Goal: Transaction & Acquisition: Obtain resource

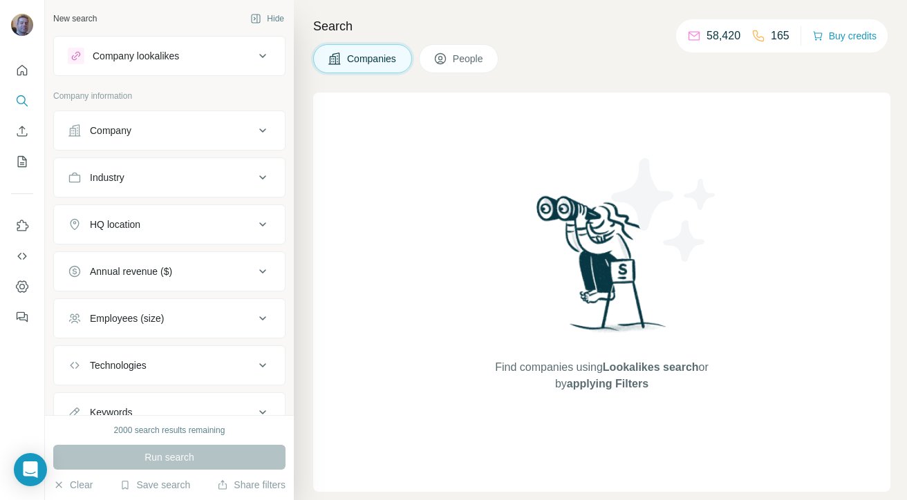
click at [187, 136] on div "Company" at bounding box center [161, 131] width 187 height 14
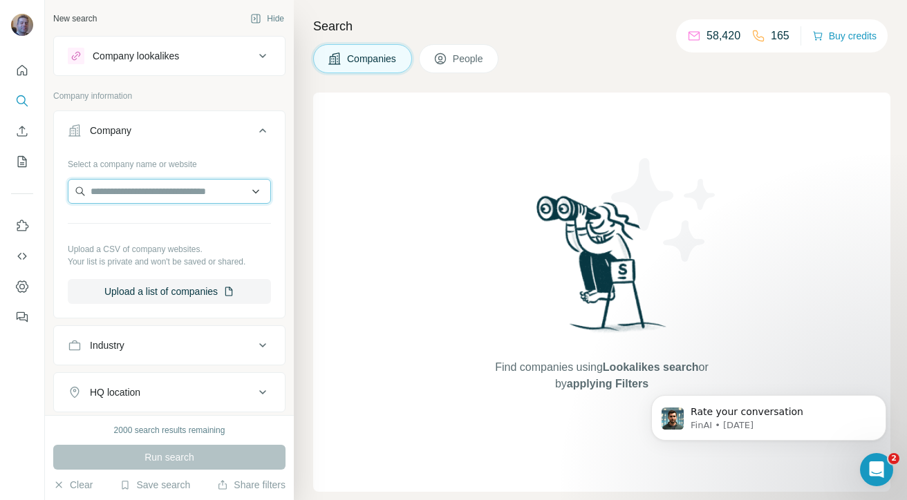
click at [158, 198] on input "text" at bounding box center [169, 191] width 203 height 25
paste input "******"
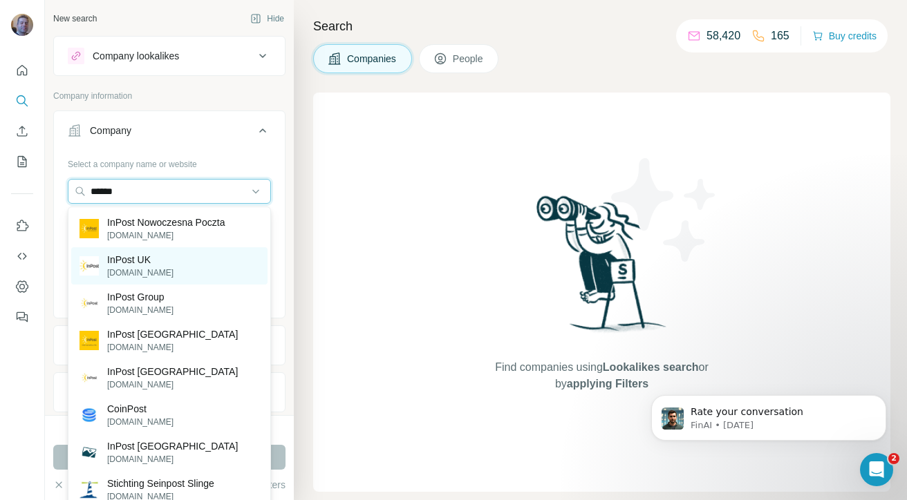
type input "******"
click at [166, 265] on div "InPost UK [DOMAIN_NAME]" at bounding box center [169, 265] width 196 height 37
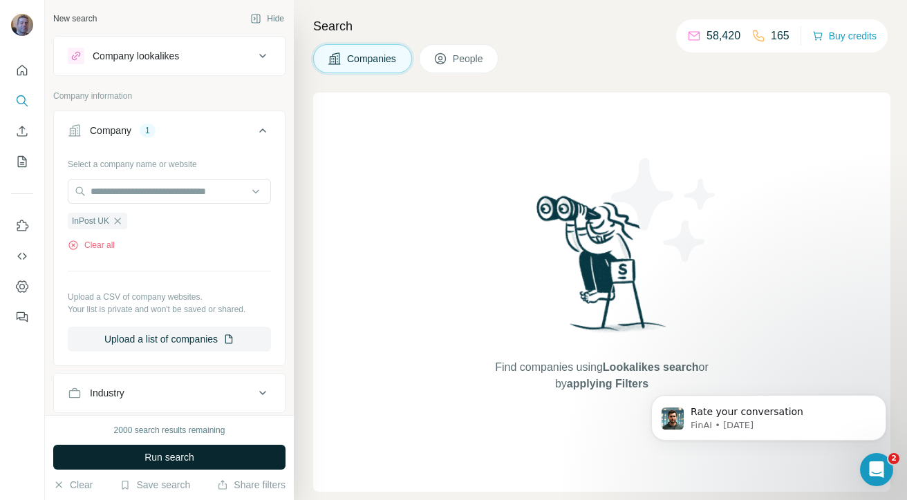
click at [167, 458] on span "Run search" at bounding box center [169, 458] width 50 height 14
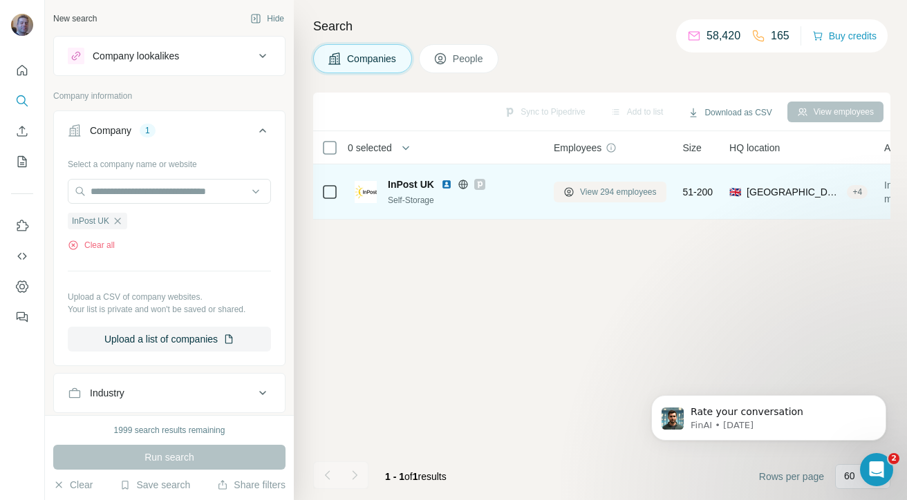
click at [594, 188] on span "View 294 employees" at bounding box center [618, 192] width 77 height 12
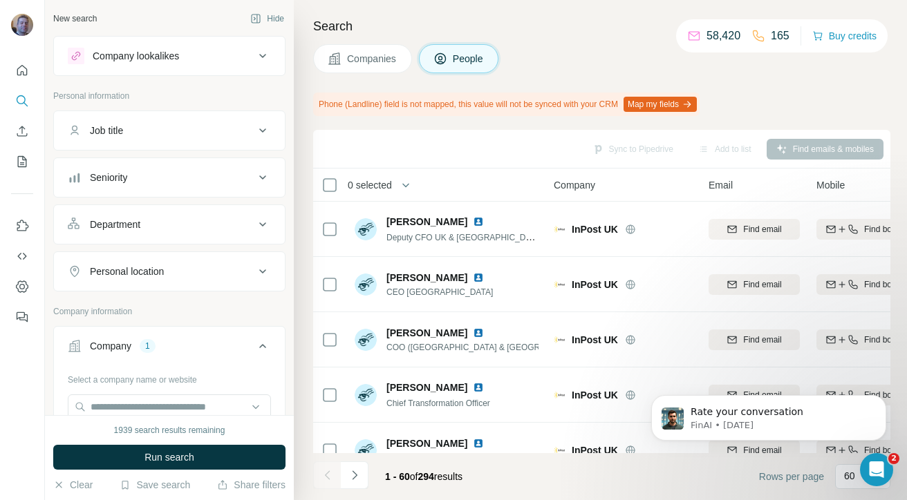
click at [206, 185] on button "Seniority" at bounding box center [169, 177] width 231 height 33
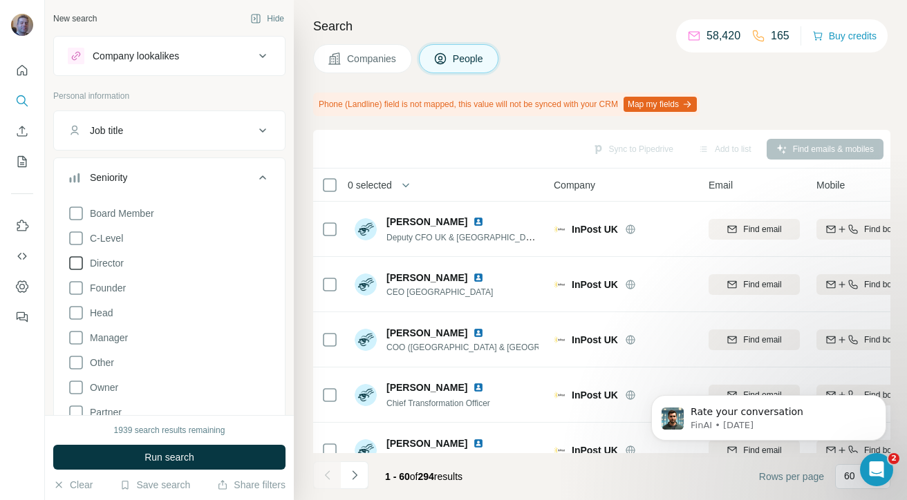
click at [74, 255] on icon at bounding box center [76, 263] width 17 height 17
click at [75, 239] on icon at bounding box center [76, 238] width 17 height 17
click at [75, 334] on icon at bounding box center [76, 338] width 17 height 17
click at [82, 313] on icon at bounding box center [76, 313] width 14 height 14
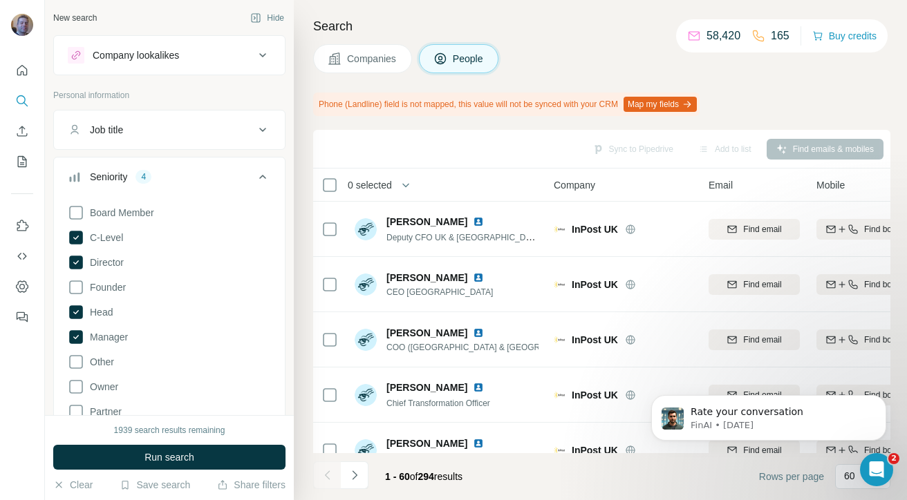
click at [187, 140] on button "Job title" at bounding box center [169, 129] width 231 height 33
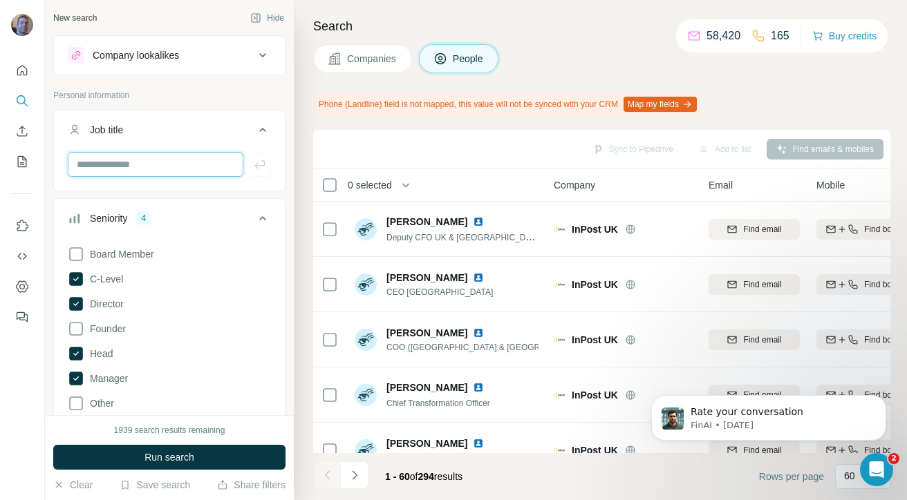
click at [175, 165] on input "text" at bounding box center [156, 164] width 176 height 25
type input "*********"
click at [259, 172] on button "button" at bounding box center [260, 164] width 22 height 25
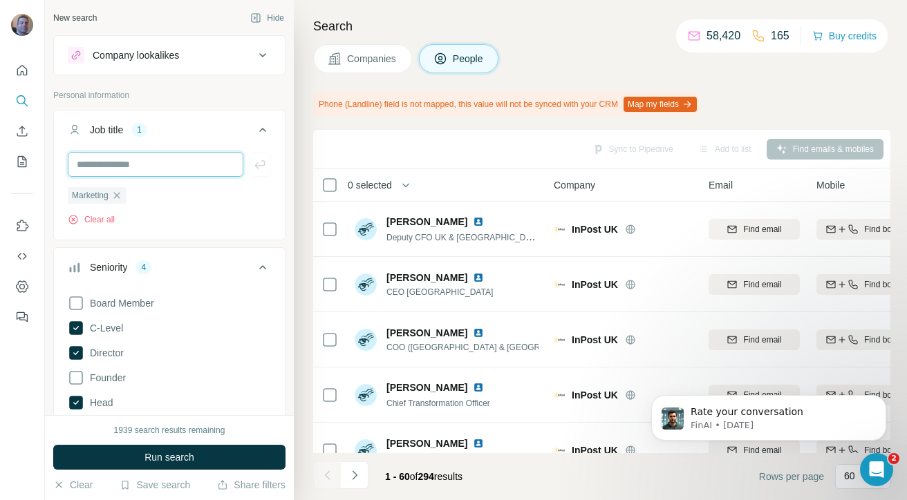
click at [207, 158] on input "text" at bounding box center [156, 164] width 176 height 25
type input "***"
click at [263, 166] on icon "button" at bounding box center [260, 165] width 14 height 14
click at [216, 167] on input "text" at bounding box center [156, 164] width 176 height 25
type input "***"
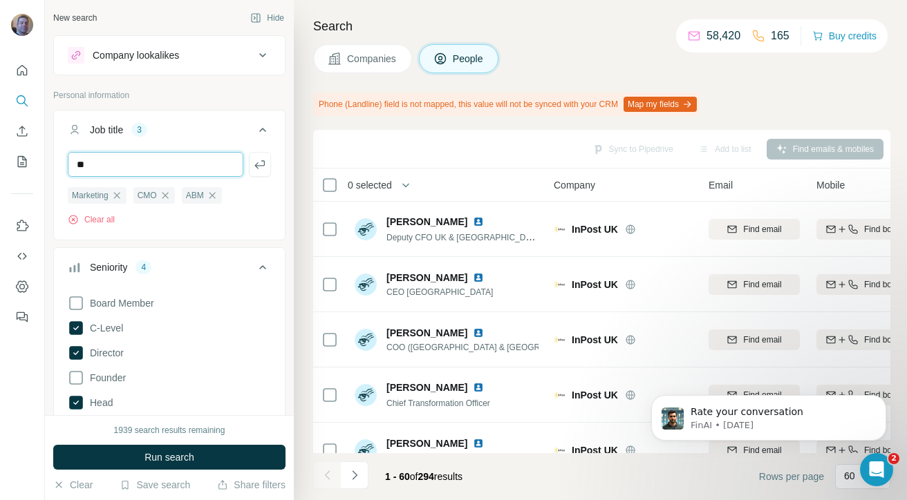
type input "*"
type input "***"
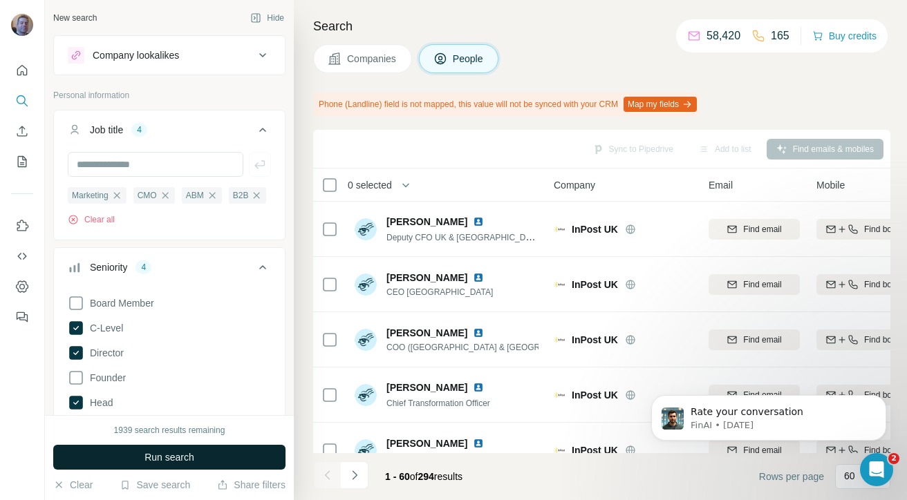
click at [151, 462] on span "Run search" at bounding box center [169, 458] width 50 height 14
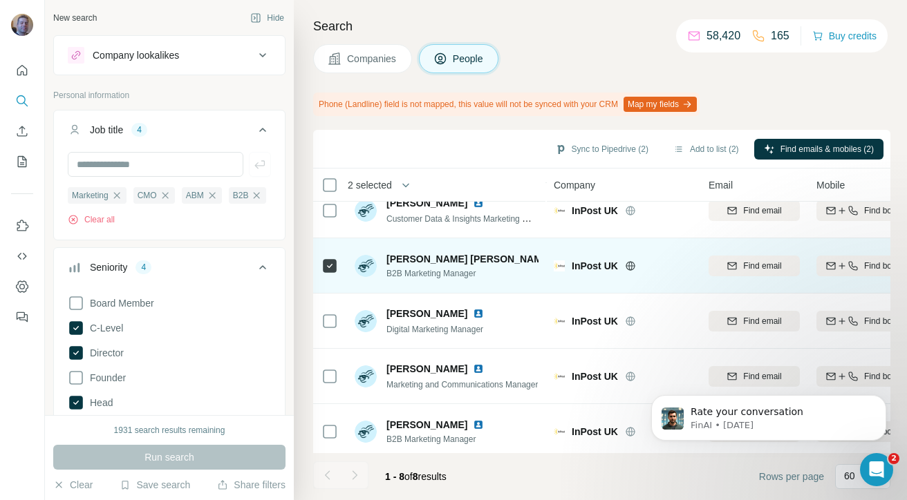
scroll to position [191, 0]
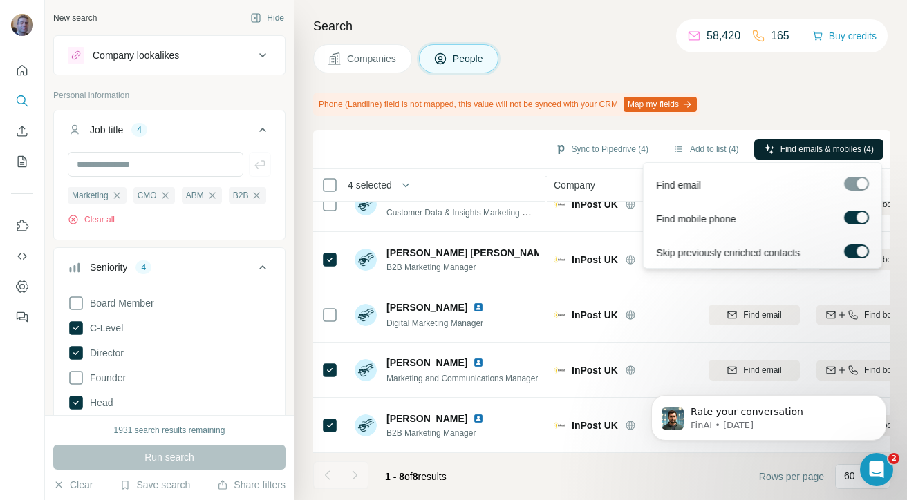
click at [789, 144] on span "Find emails & mobiles (4)" at bounding box center [826, 149] width 93 height 12
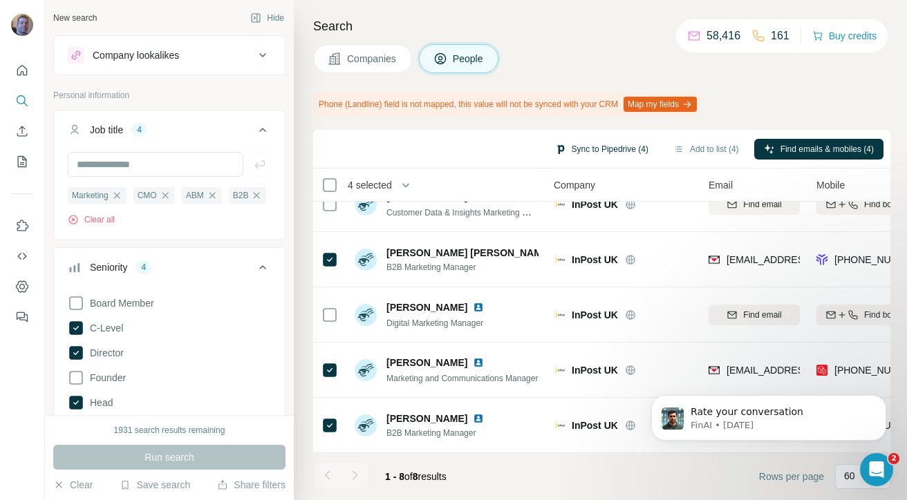
click at [594, 151] on button "Sync to Pipedrive (4)" at bounding box center [601, 149] width 113 height 21
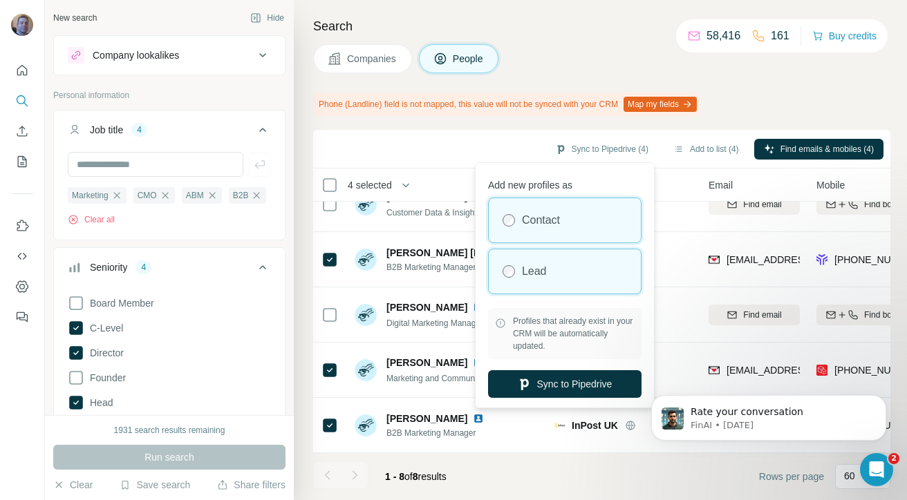
click at [547, 267] on div "Lead" at bounding box center [565, 272] width 152 height 44
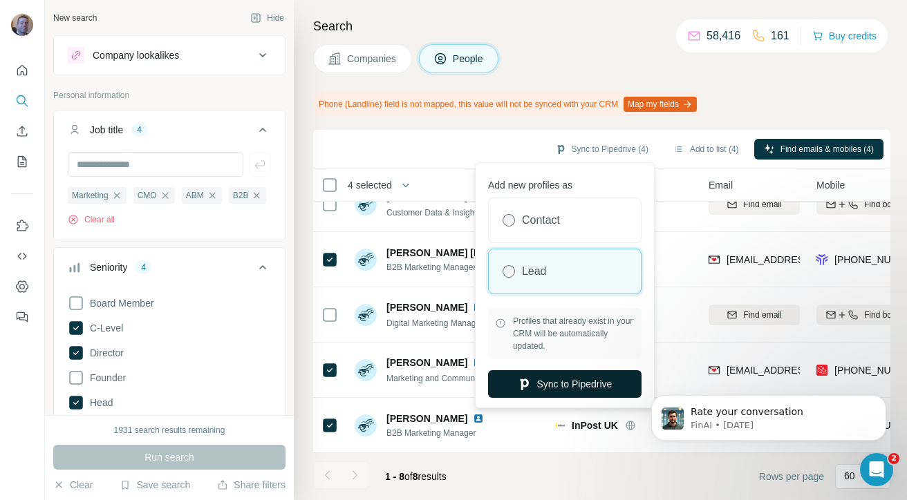
click at [544, 388] on button "Sync to Pipedrive" at bounding box center [564, 384] width 153 height 28
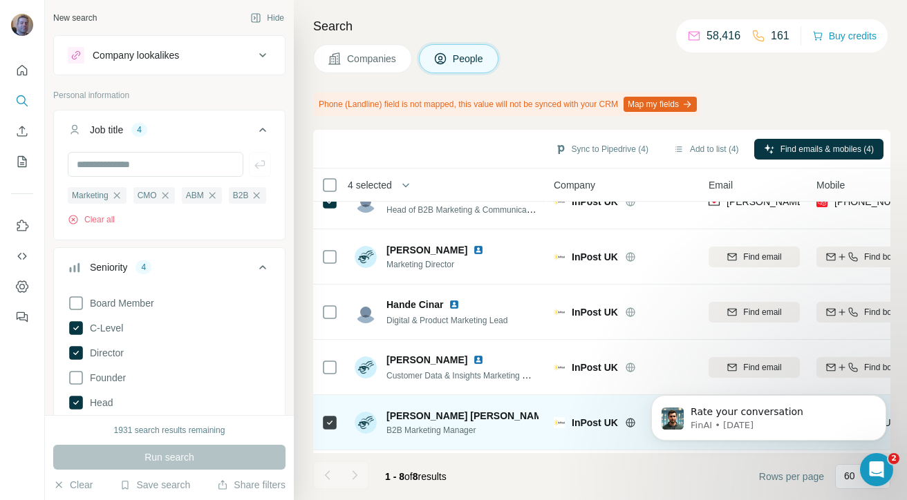
scroll to position [0, 0]
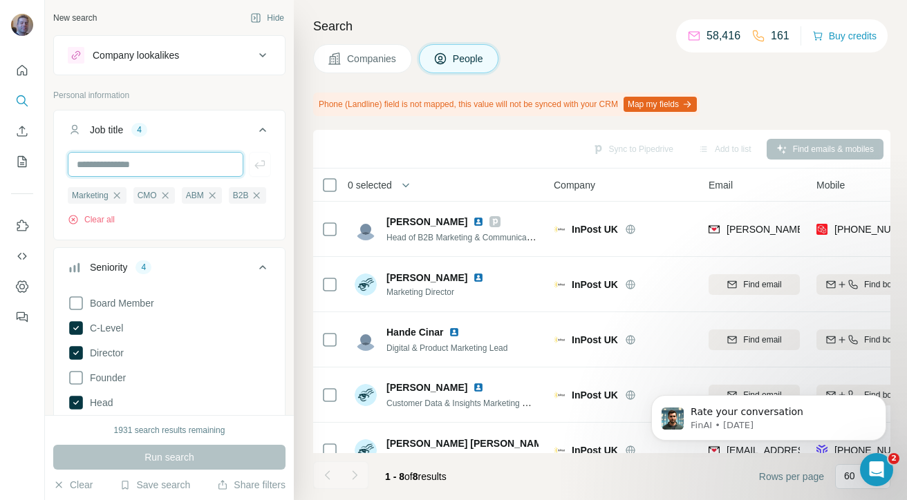
click at [161, 160] on input "text" at bounding box center [156, 164] width 176 height 25
type input "**********"
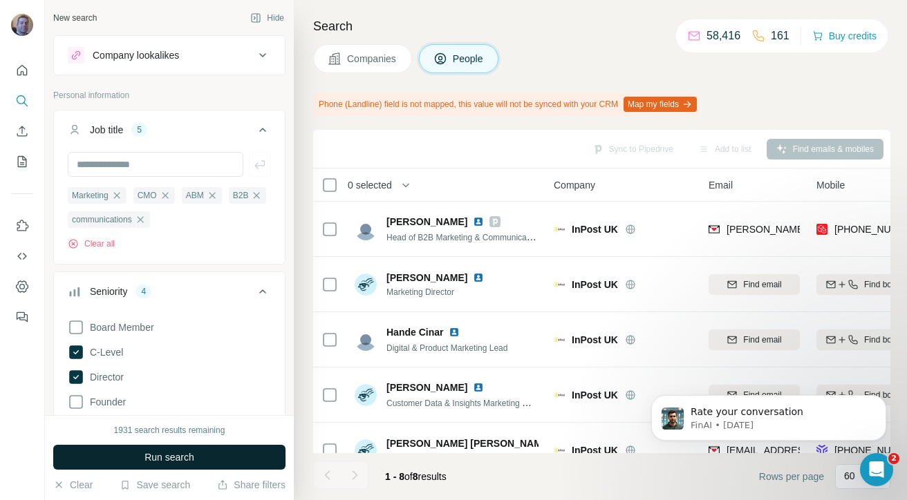
click at [125, 457] on button "Run search" at bounding box center [169, 457] width 232 height 25
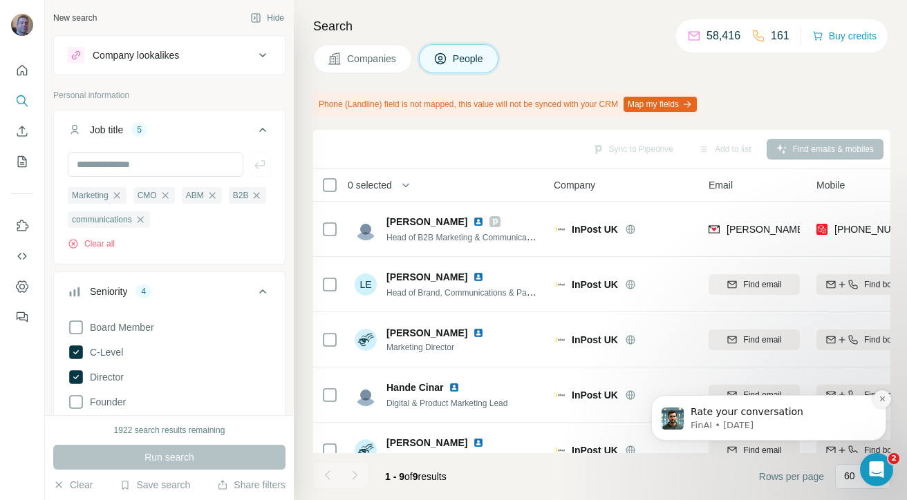
click at [879, 402] on icon "Dismiss notification" at bounding box center [883, 399] width 8 height 8
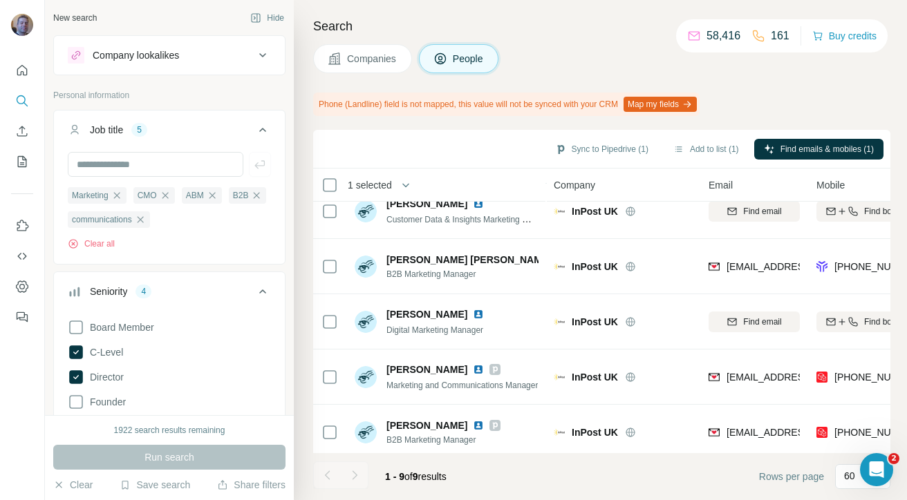
scroll to position [246, 0]
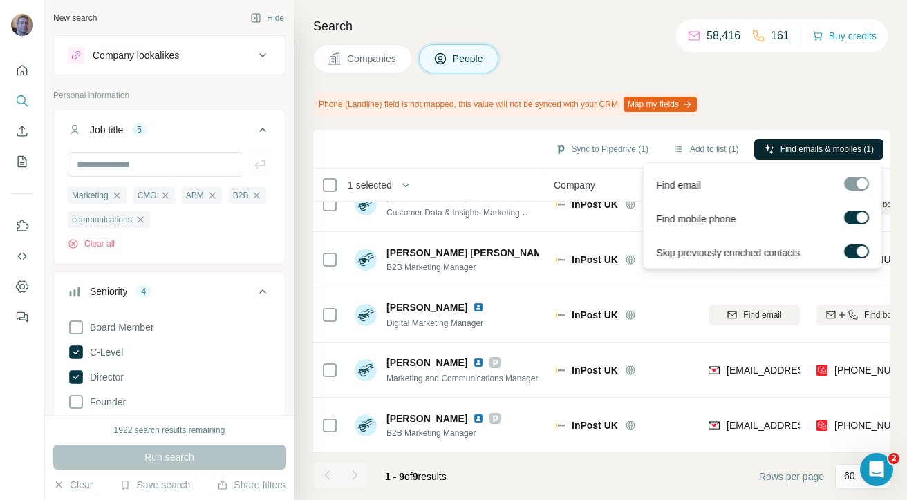
click at [783, 144] on span "Find emails & mobiles (1)" at bounding box center [826, 149] width 93 height 12
click at [838, 151] on span "Find emails & mobiles (1)" at bounding box center [826, 149] width 93 height 12
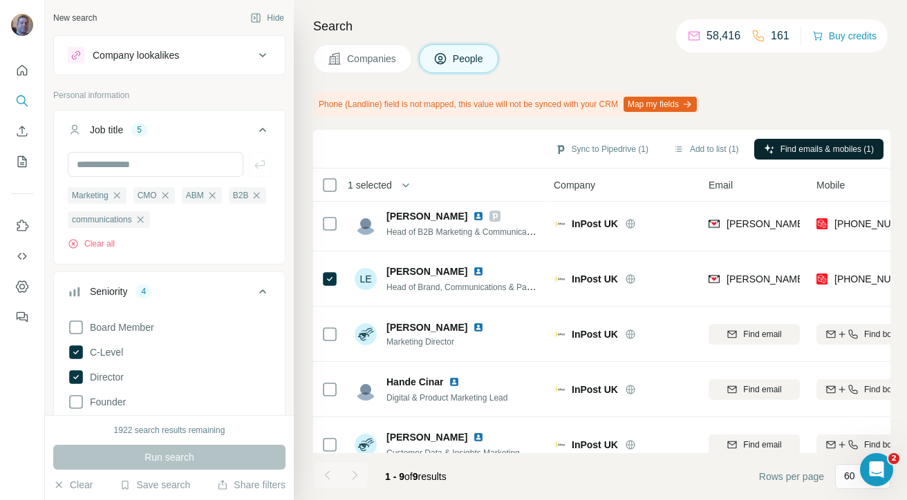
scroll to position [0, 0]
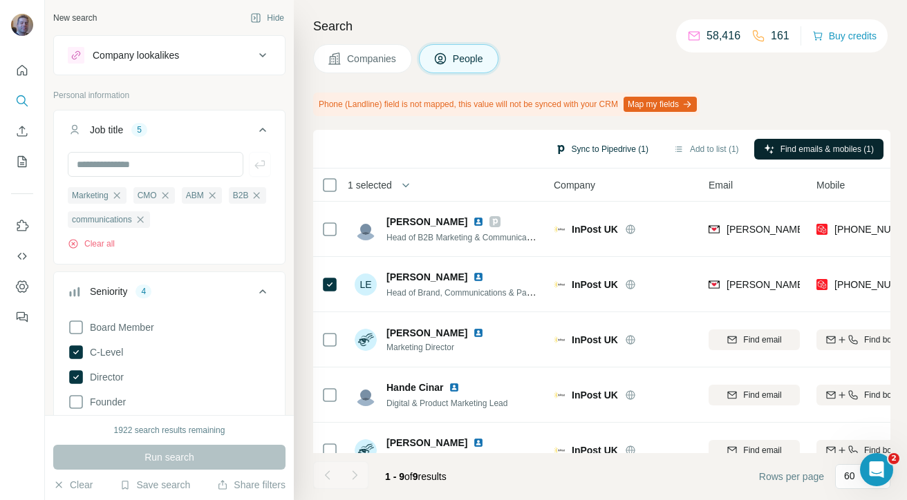
click at [594, 150] on button "Sync to Pipedrive (1)" at bounding box center [601, 149] width 113 height 21
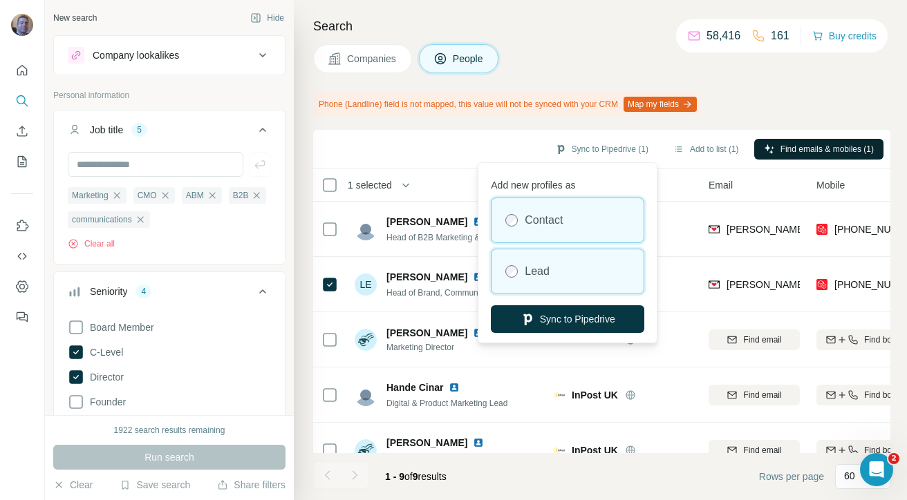
click at [561, 264] on div "Lead" at bounding box center [567, 272] width 152 height 44
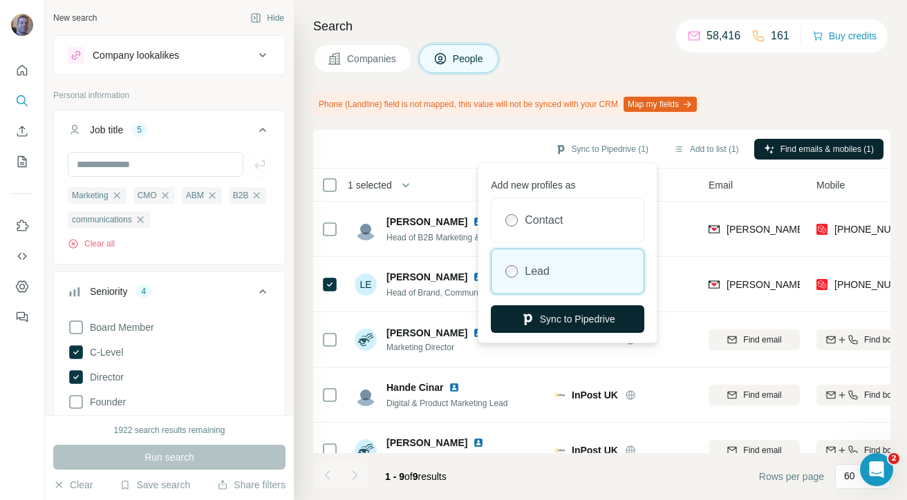
click at [562, 318] on button "Sync to Pipedrive" at bounding box center [567, 320] width 153 height 28
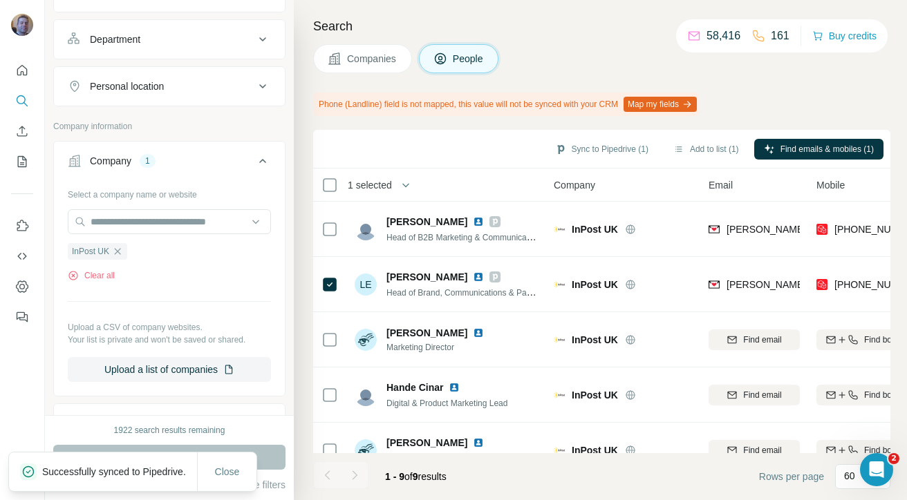
scroll to position [570, 0]
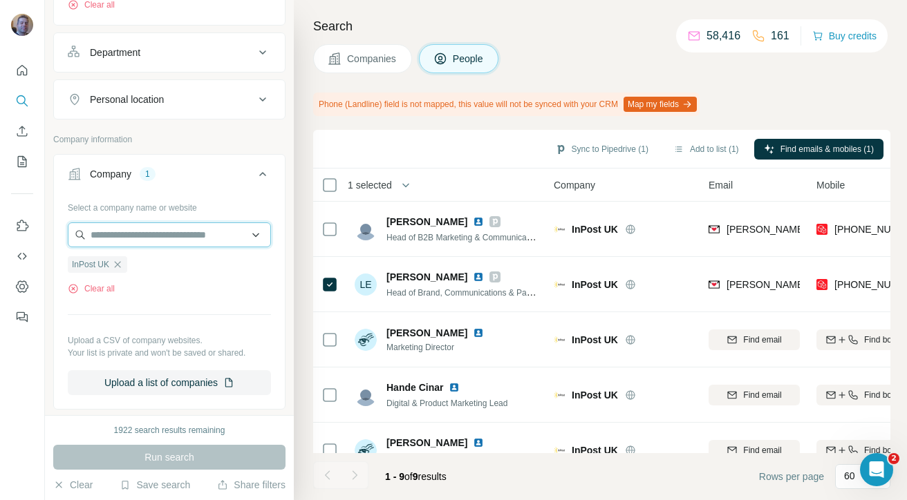
click at [133, 229] on input "text" at bounding box center [169, 235] width 203 height 25
paste input "*****"
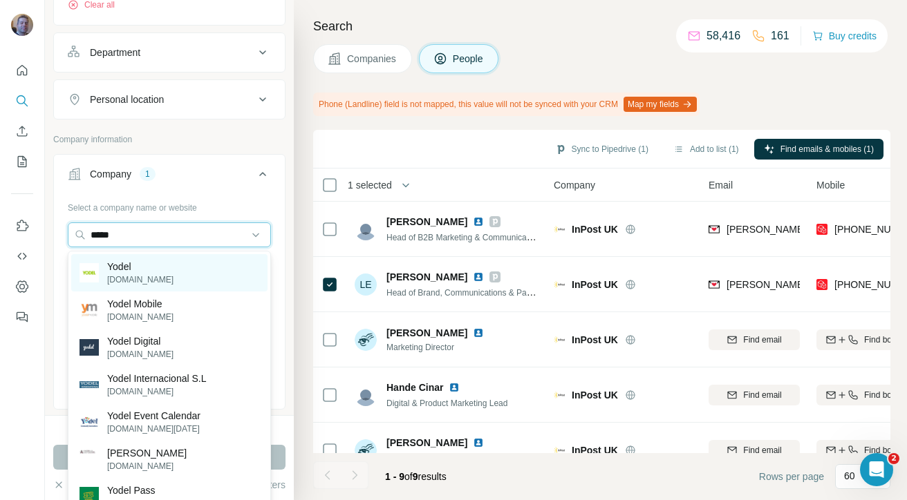
type input "*****"
click at [153, 271] on div "Yodel [DOMAIN_NAME]" at bounding box center [169, 272] width 196 height 37
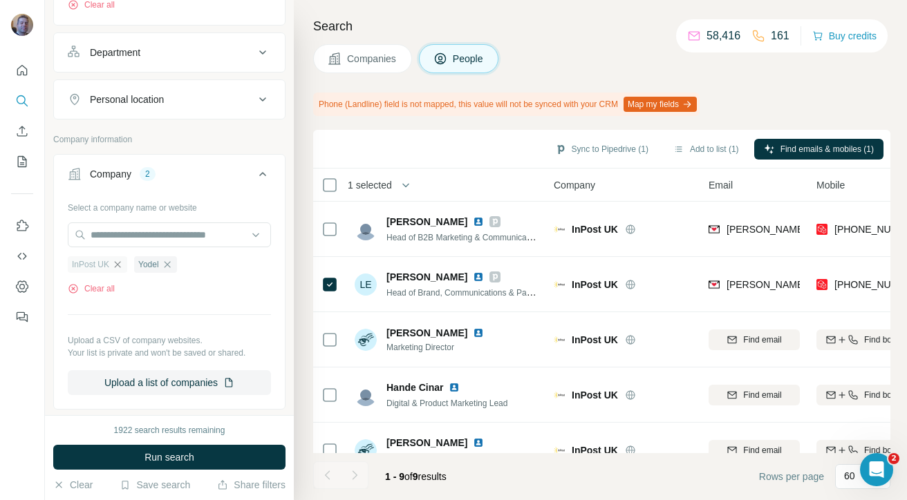
click at [122, 266] on icon "button" at bounding box center [117, 264] width 11 height 11
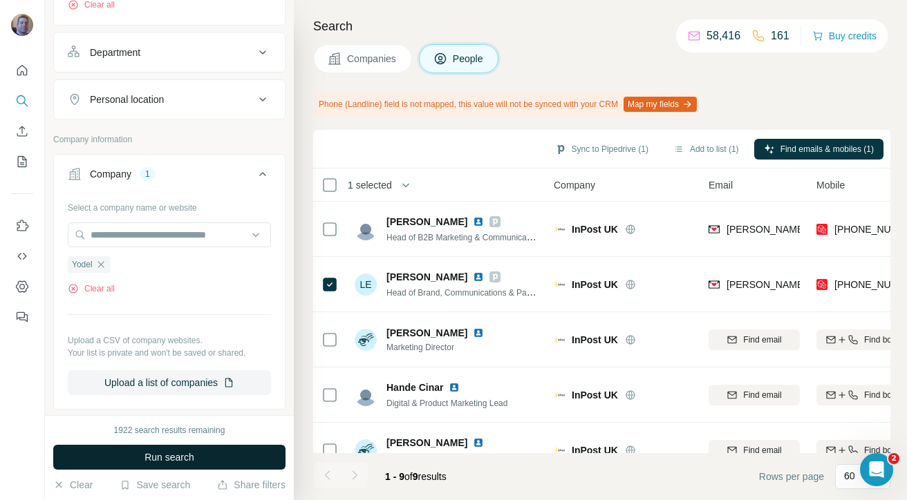
click at [149, 457] on span "Run search" at bounding box center [169, 458] width 50 height 14
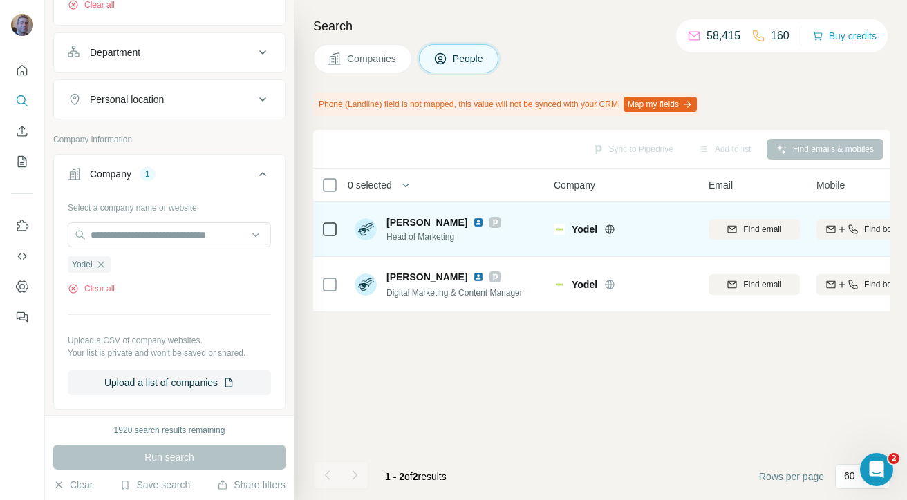
click at [337, 232] on icon at bounding box center [329, 229] width 17 height 17
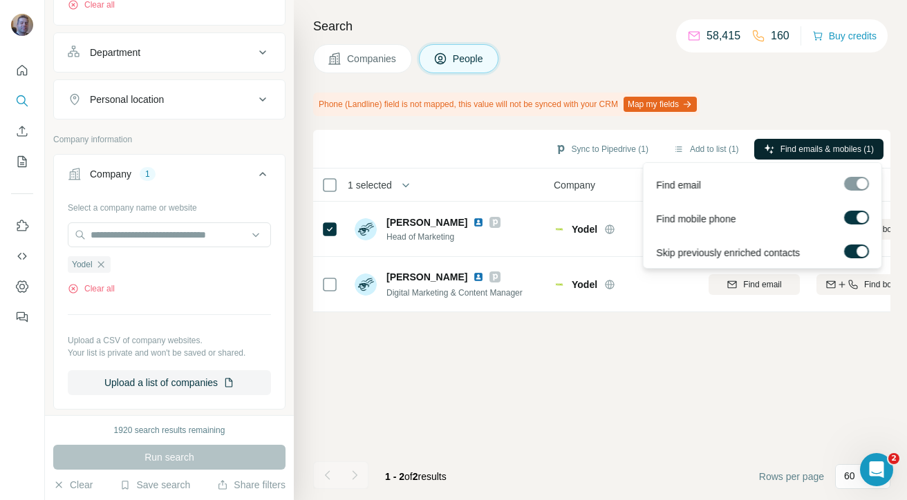
click at [831, 151] on span "Find emails & mobiles (1)" at bounding box center [826, 149] width 93 height 12
click at [595, 148] on button "Sync to Pipedrive (1)" at bounding box center [601, 149] width 113 height 21
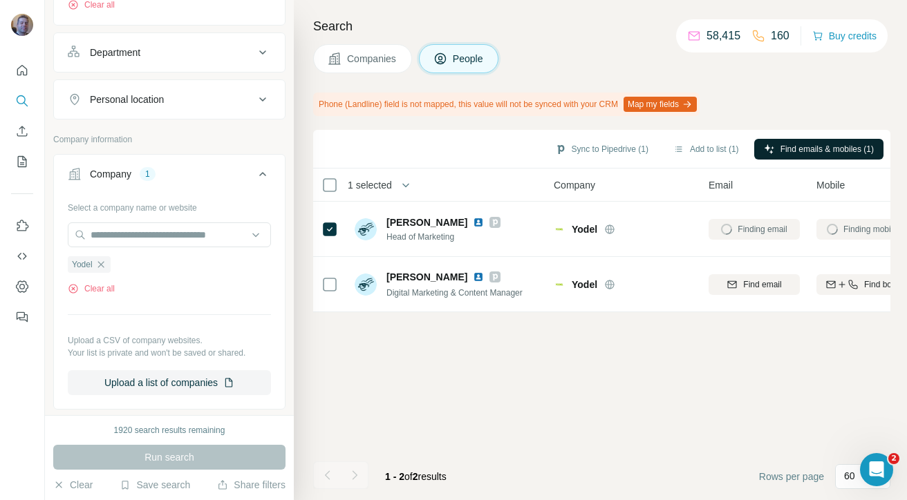
click at [566, 380] on div "Sync to Pipedrive (1) Add to list (1) Find emails & mobiles (1) 1 selected Peop…" at bounding box center [601, 315] width 577 height 370
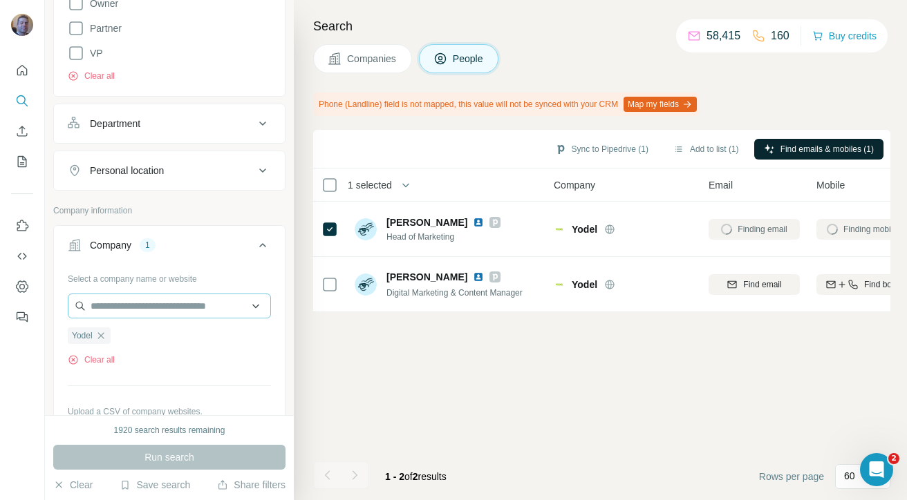
scroll to position [424, 0]
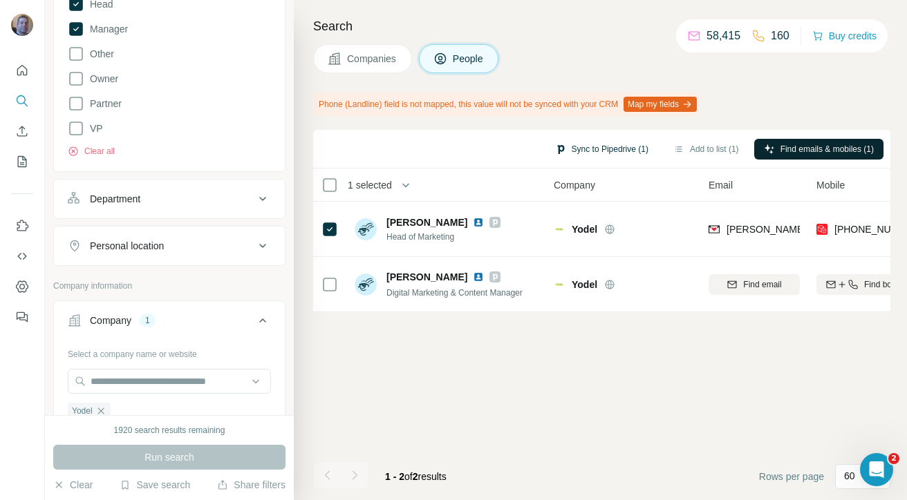
click at [621, 147] on button "Sync to Pipedrive (1)" at bounding box center [601, 149] width 113 height 21
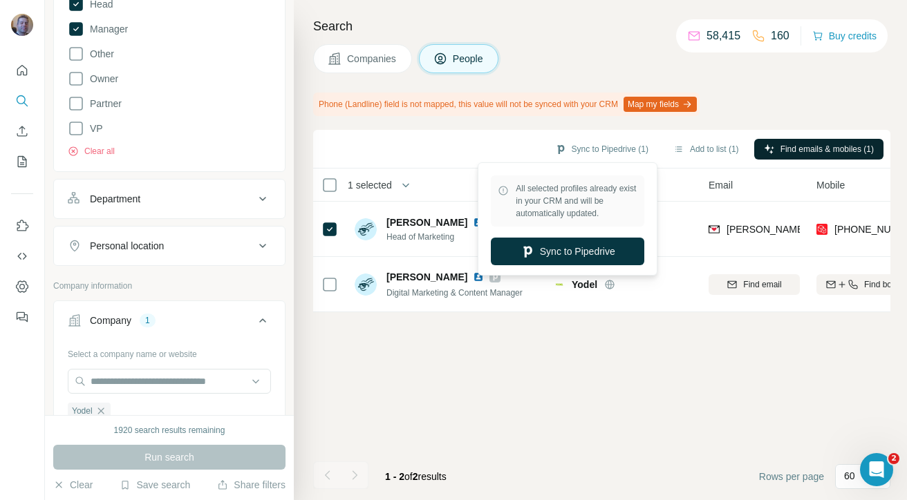
click at [538, 373] on div "Sync to Pipedrive (1) Add to list (1) Find emails & mobiles (1) 1 selected Peop…" at bounding box center [601, 315] width 577 height 370
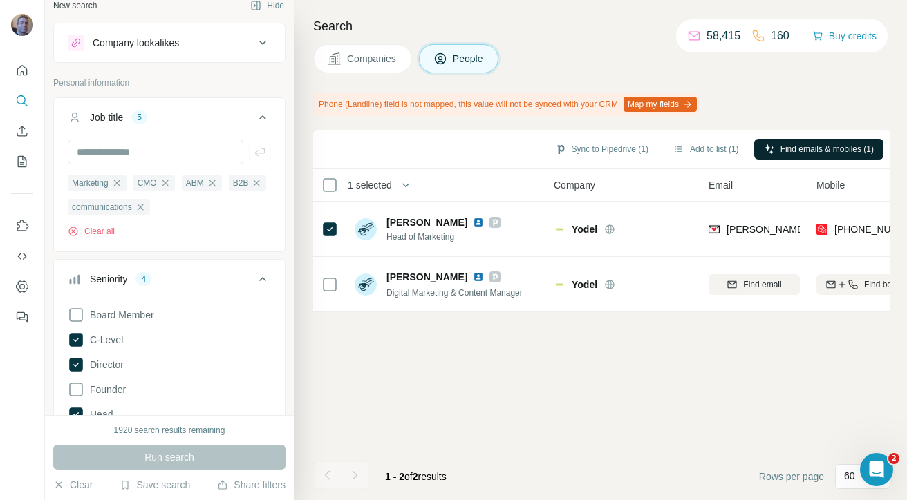
scroll to position [3, 0]
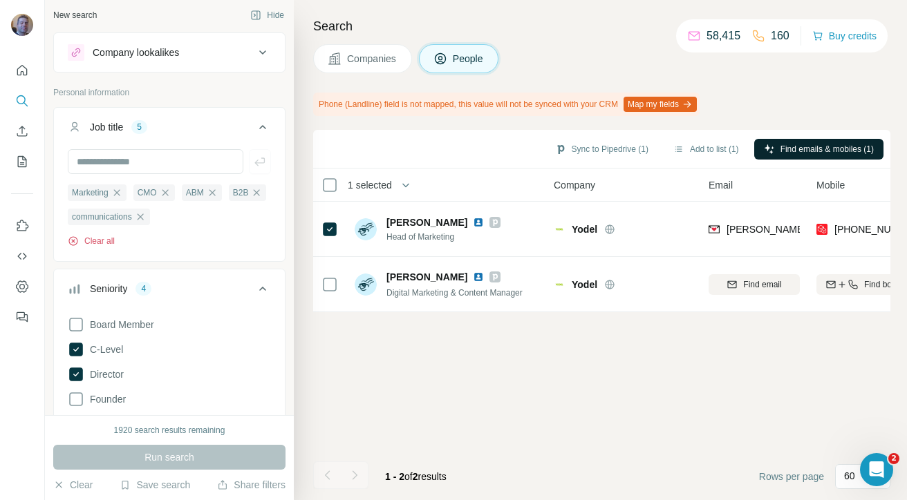
click at [101, 235] on button "Clear all" at bounding box center [91, 241] width 47 height 12
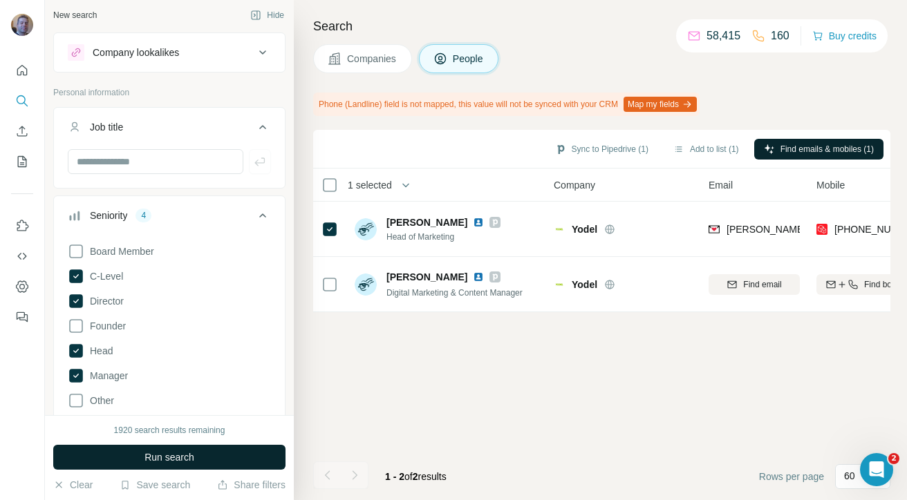
click at [149, 465] on button "Run search" at bounding box center [169, 457] width 232 height 25
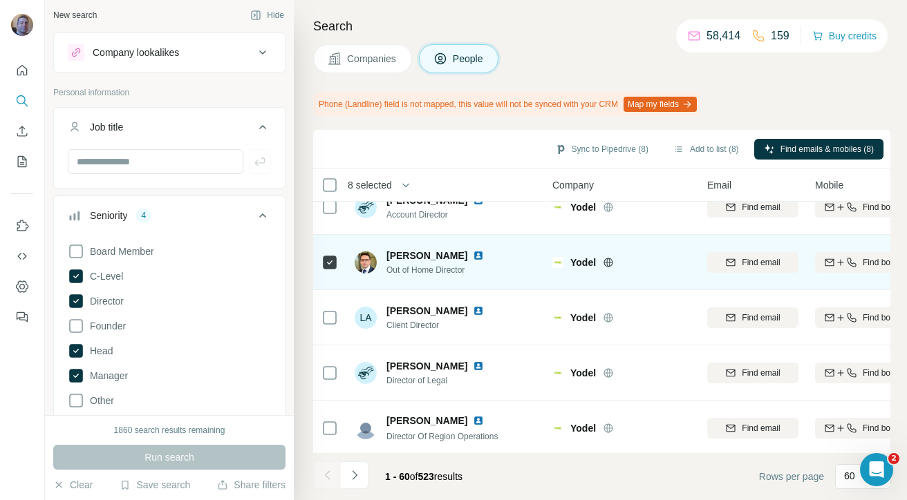
scroll to position [3066, 1]
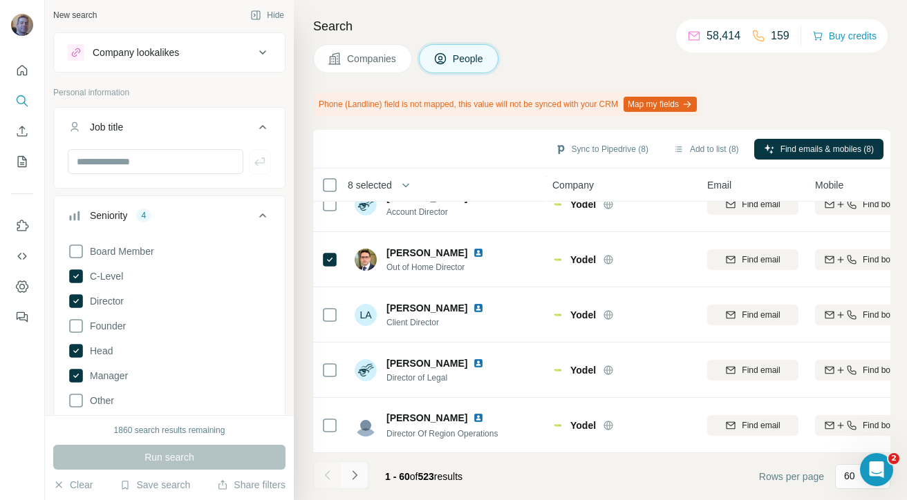
click at [358, 474] on icon "Navigate to next page" at bounding box center [355, 476] width 14 height 14
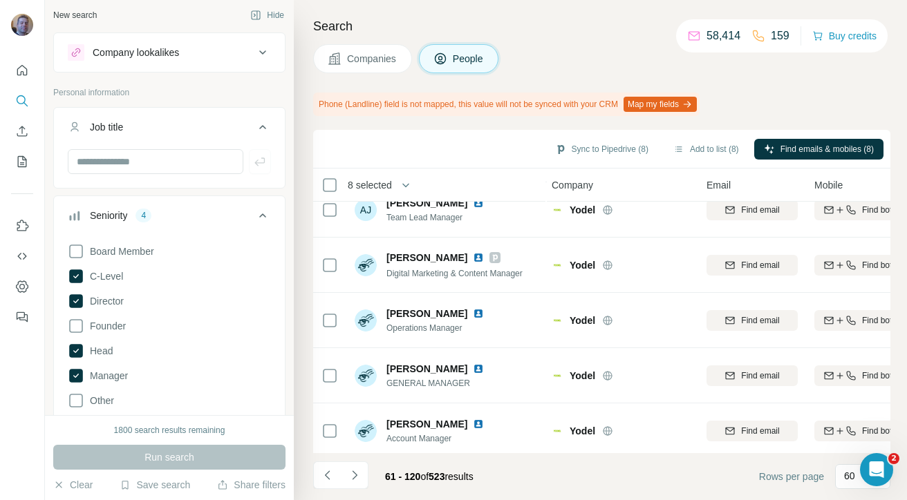
scroll to position [3066, 2]
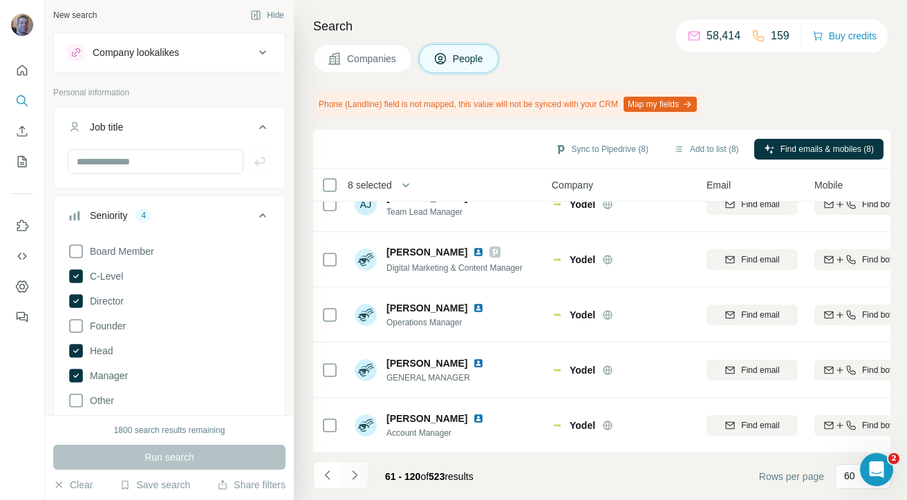
click at [358, 476] on icon "Navigate to next page" at bounding box center [355, 476] width 14 height 14
click at [355, 476] on icon "Navigate to next page" at bounding box center [354, 475] width 5 height 9
click at [355, 478] on icon "Navigate to next page" at bounding box center [354, 475] width 5 height 9
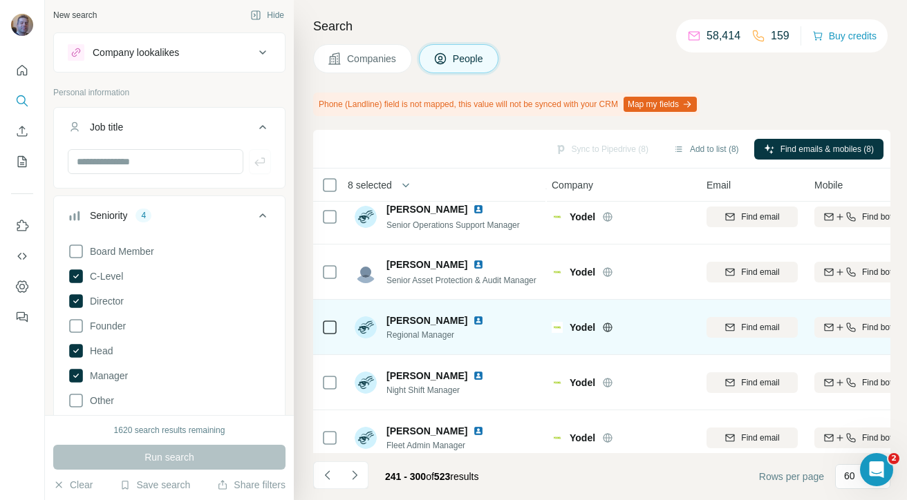
scroll to position [0, 2]
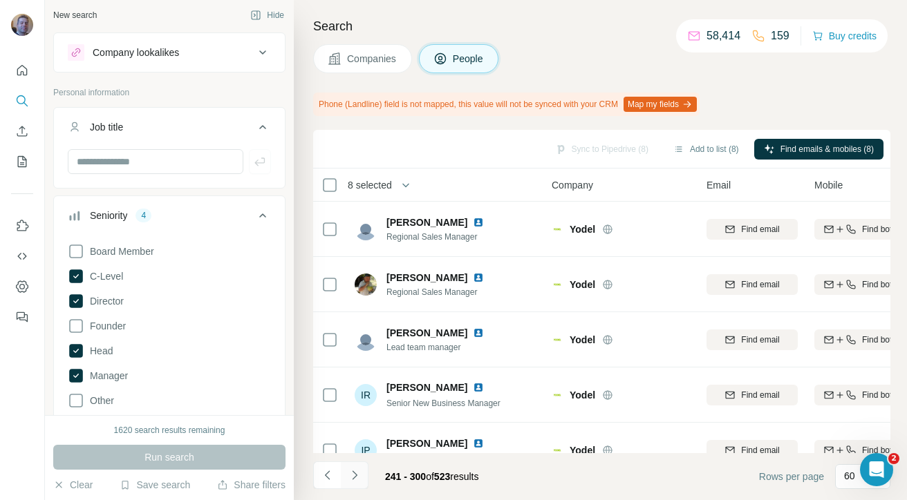
click at [362, 476] on button "Navigate to next page" at bounding box center [355, 476] width 28 height 28
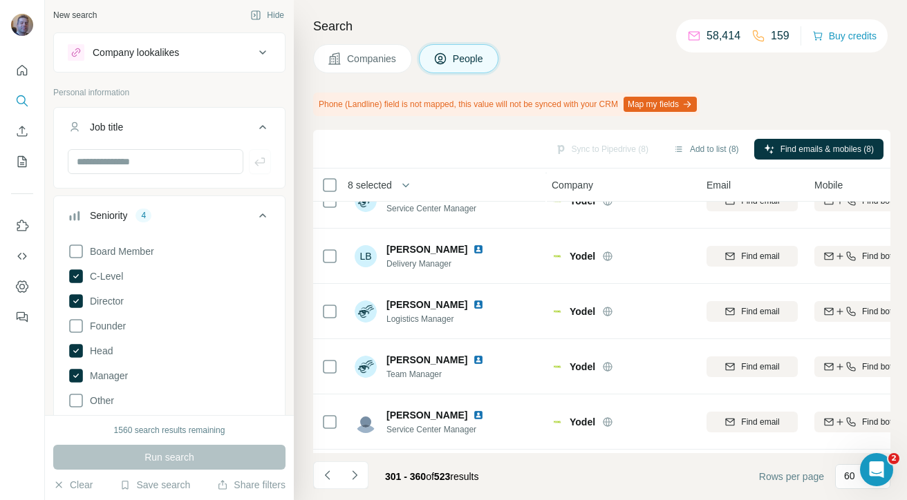
scroll to position [475, 2]
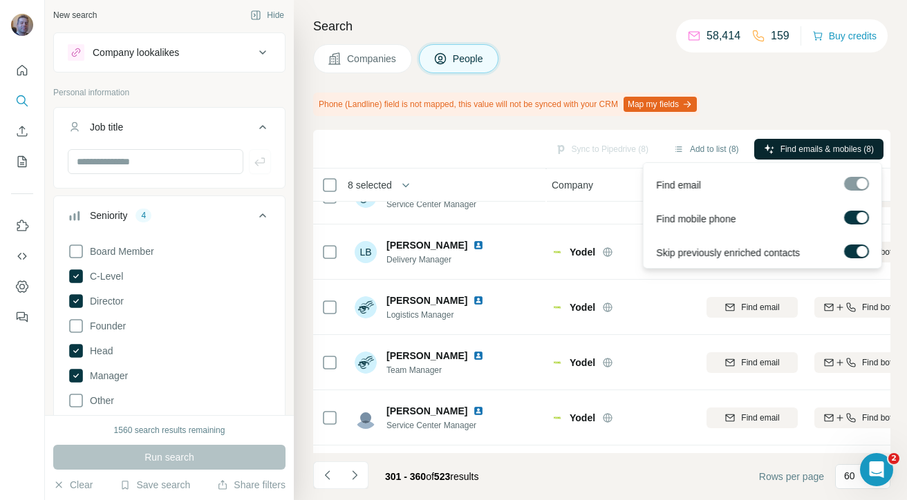
click at [806, 151] on span "Find emails & mobiles (8)" at bounding box center [826, 149] width 93 height 12
